Goal: Transaction & Acquisition: Book appointment/travel/reservation

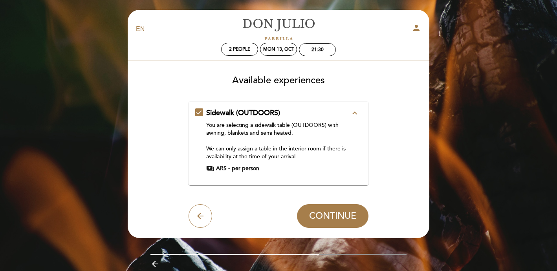
click at [354, 112] on icon "expand_less" at bounding box center [354, 112] width 9 height 9
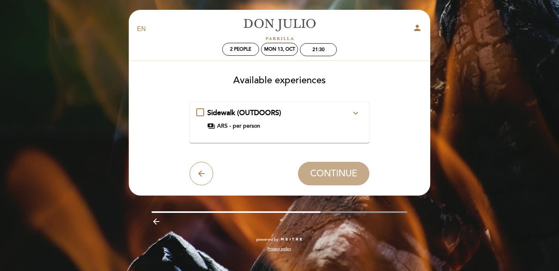
click at [354, 112] on icon "expand_more" at bounding box center [355, 112] width 9 height 9
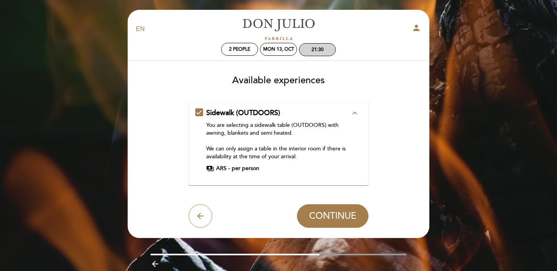
click at [313, 50] on div "21:30" at bounding box center [317, 50] width 12 height 6
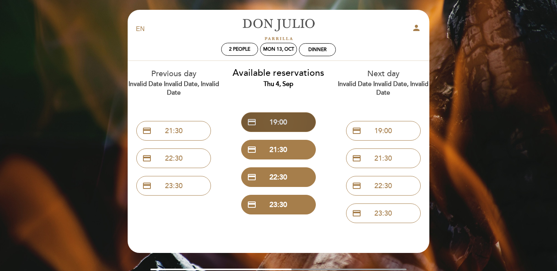
click at [289, 127] on button "credit_card 19:00" at bounding box center [278, 122] width 75 height 20
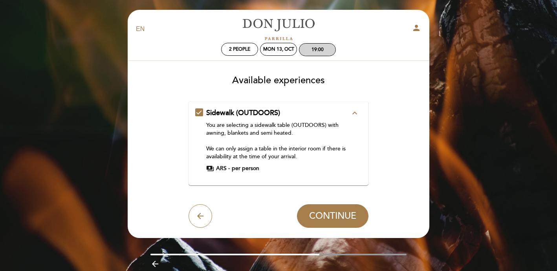
click at [321, 48] on div "19:00" at bounding box center [317, 50] width 12 height 6
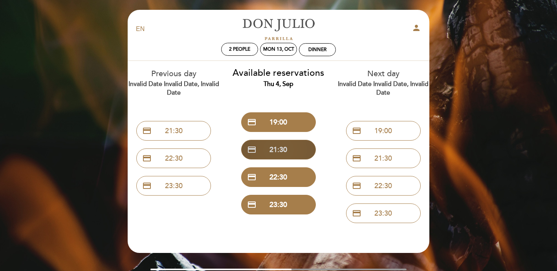
click at [289, 149] on button "credit_card 21:30" at bounding box center [278, 150] width 75 height 20
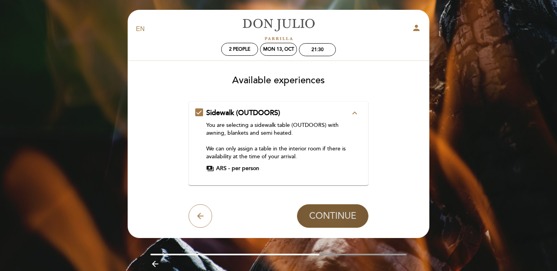
click at [323, 220] on span "CONTINUE" at bounding box center [332, 215] width 47 height 11
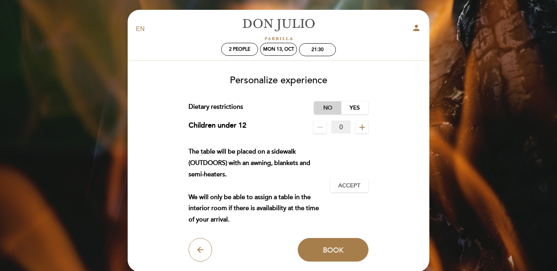
click at [330, 108] on label "No" at bounding box center [327, 107] width 27 height 13
click at [346, 187] on span "Accept" at bounding box center [349, 186] width 22 height 8
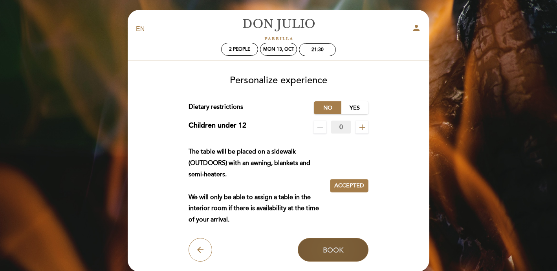
click at [333, 247] on span "Book" at bounding box center [333, 249] width 21 height 9
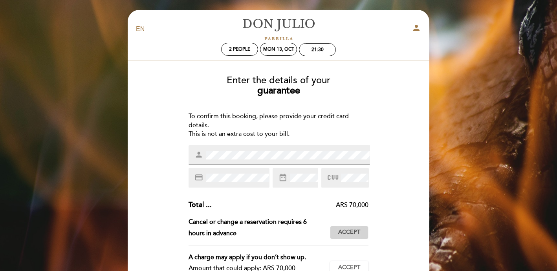
click at [358, 234] on span "Accept" at bounding box center [349, 232] width 22 height 8
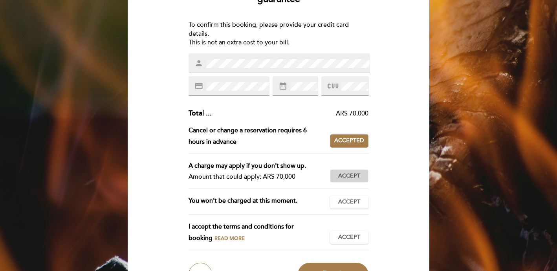
scroll to position [93, 0]
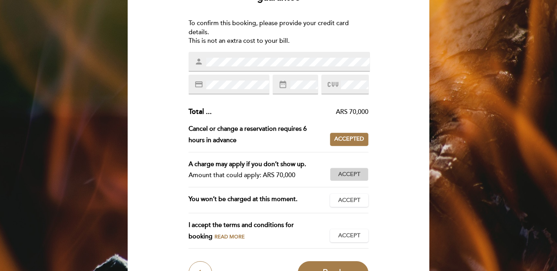
click at [348, 177] on span "Accept" at bounding box center [349, 174] width 22 height 8
click at [345, 200] on span "Accept" at bounding box center [349, 200] width 22 height 8
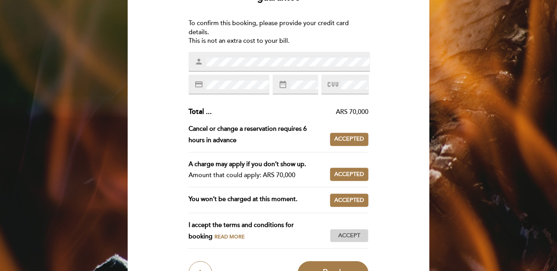
click at [339, 233] on span "Accept" at bounding box center [349, 236] width 22 height 8
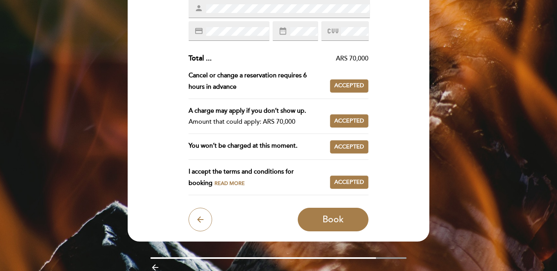
scroll to position [181, 0]
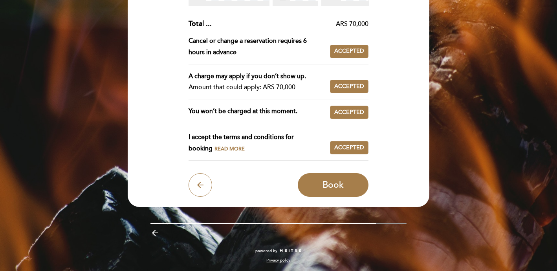
click at [214, 148] on span "Read more" at bounding box center [229, 149] width 30 height 6
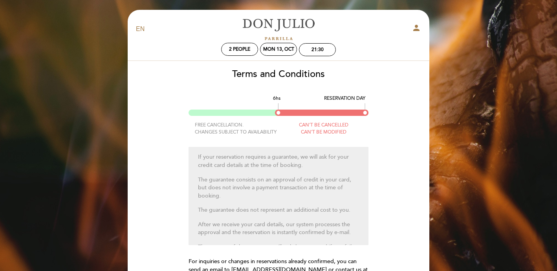
scroll to position [113, 0]
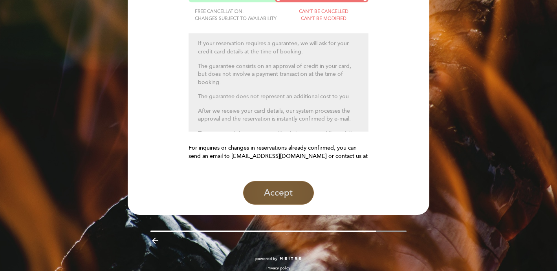
click at [282, 181] on button "Accept" at bounding box center [278, 193] width 71 height 24
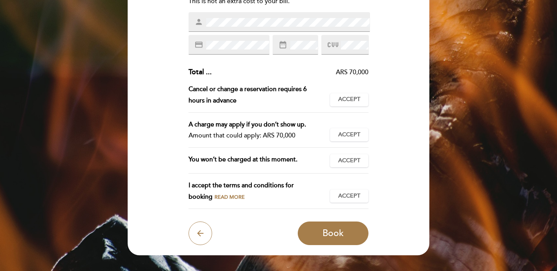
scroll to position [137, 0]
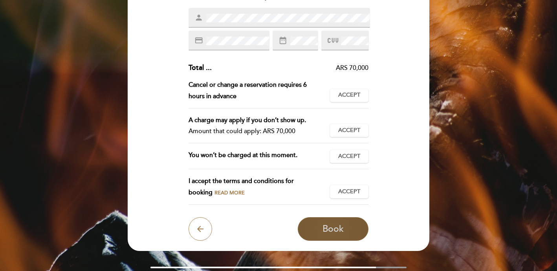
click at [320, 229] on button "Book" at bounding box center [333, 229] width 71 height 24
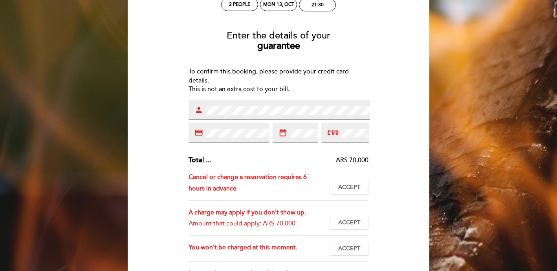
scroll to position [0, 0]
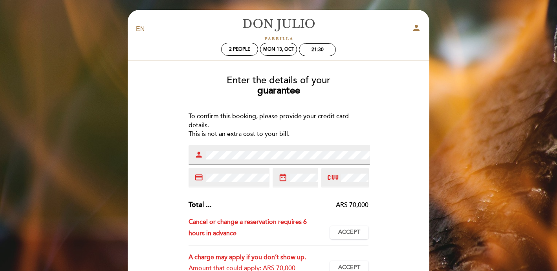
click at [398, 188] on div "Enter the details of your guarantee To confirm this booking, please provide you…" at bounding box center [278, 256] width 291 height 375
click at [354, 230] on span "Accept" at bounding box center [349, 232] width 22 height 8
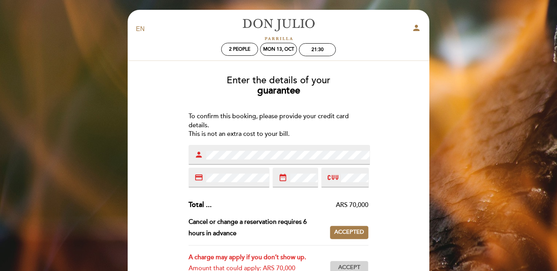
click at [349, 265] on span "Accept" at bounding box center [349, 267] width 22 height 8
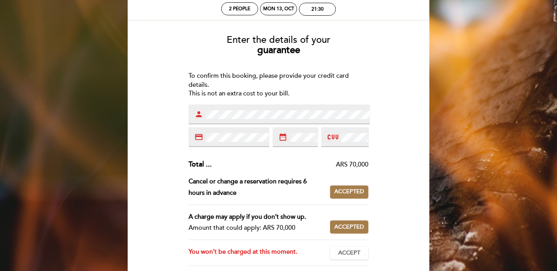
scroll to position [113, 0]
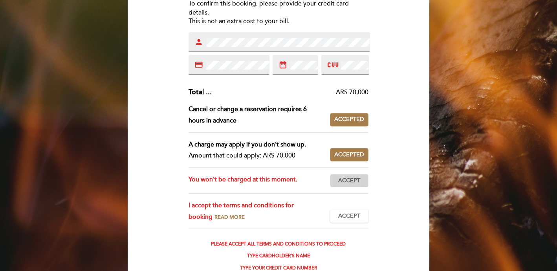
click at [342, 181] on span "Accept" at bounding box center [349, 181] width 22 height 8
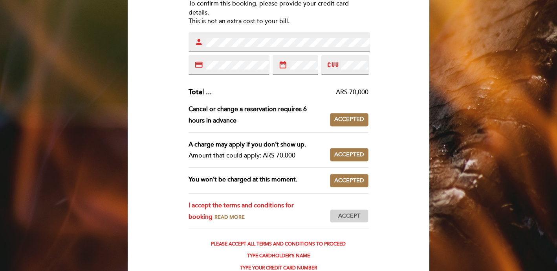
click at [354, 217] on span "Accept" at bounding box center [349, 216] width 22 height 8
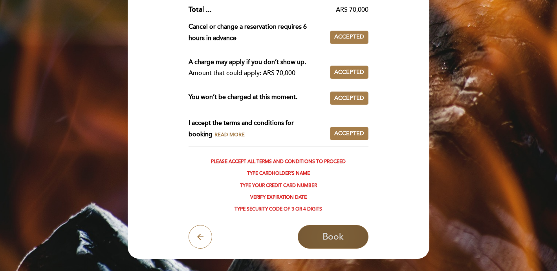
click at [333, 236] on span "Book" at bounding box center [332, 236] width 21 height 11
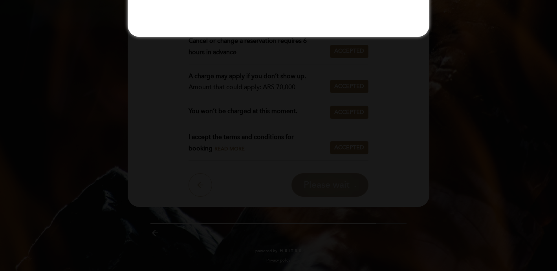
scroll to position [0, 0]
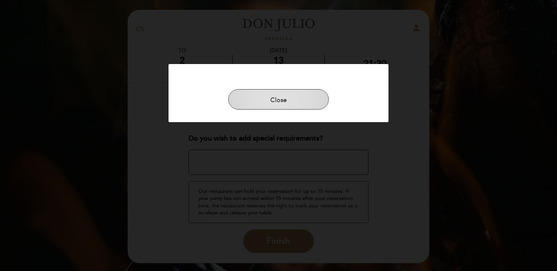
click at [300, 104] on button "Close" at bounding box center [278, 99] width 101 height 20
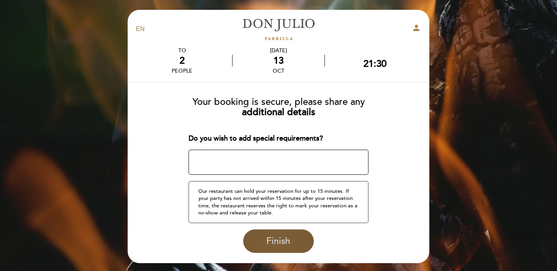
click at [275, 245] on span "Finish" at bounding box center [278, 241] width 24 height 11
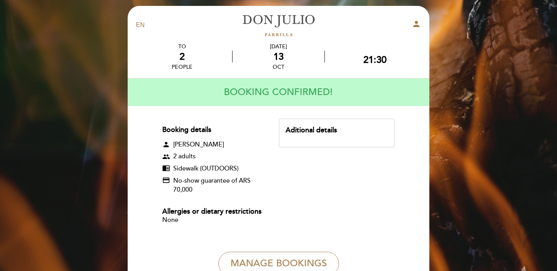
scroll to position [5, 0]
